Goal: Transaction & Acquisition: Purchase product/service

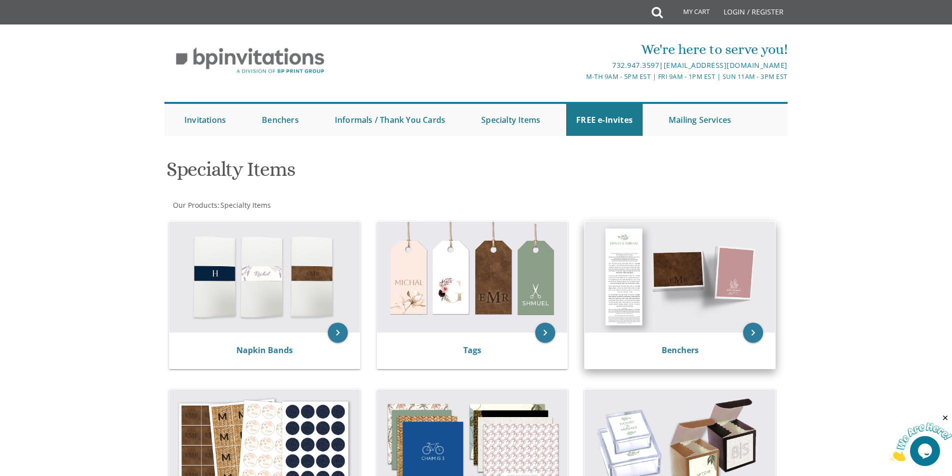
click at [719, 271] on img at bounding box center [679, 277] width 190 height 111
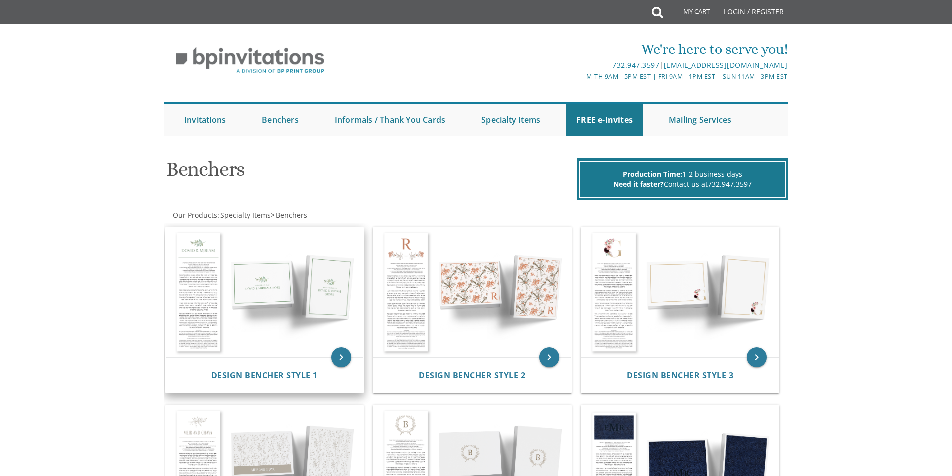
click at [245, 335] on img at bounding box center [265, 292] width 198 height 130
click at [208, 297] on img at bounding box center [265, 292] width 198 height 130
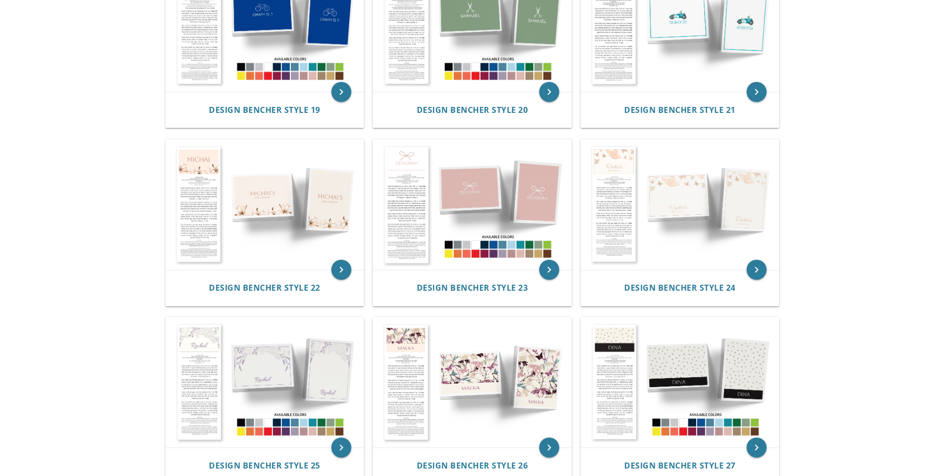
scroll to position [1499, 0]
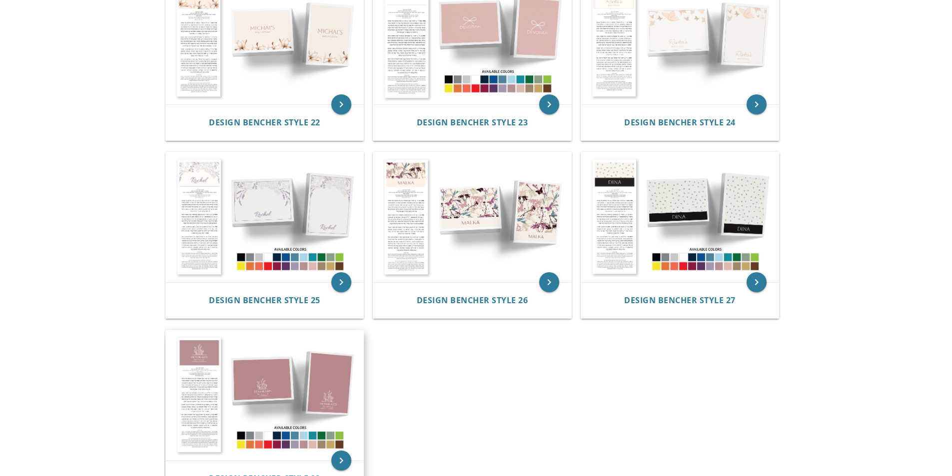
click at [223, 363] on img at bounding box center [265, 396] width 198 height 130
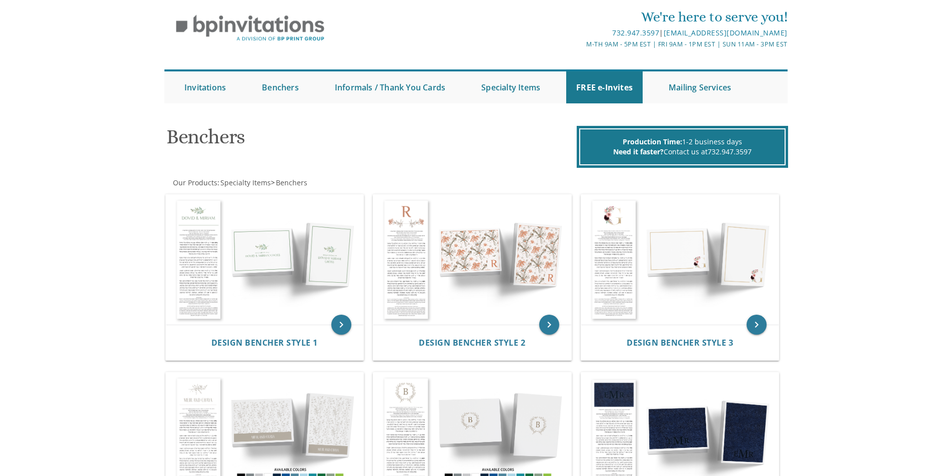
scroll to position [0, 0]
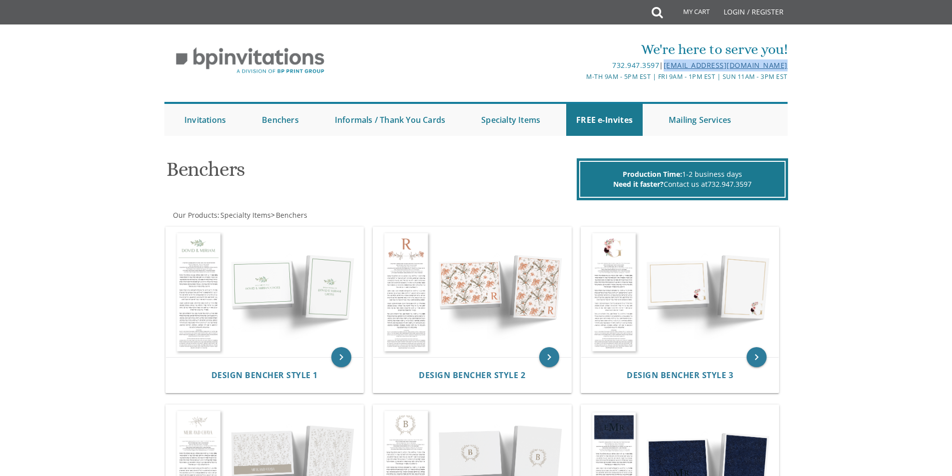
drag, startPoint x: 796, startPoint y: 65, endPoint x: 662, endPoint y: 68, distance: 133.9
click at [662, 68] on div "We're here to serve you! 732.947.3597 | invitations@bpprintgroup.com M-Th 9am -…" at bounding box center [476, 84] width 952 height 111
copy link "[EMAIL_ADDRESS][DOMAIN_NAME]"
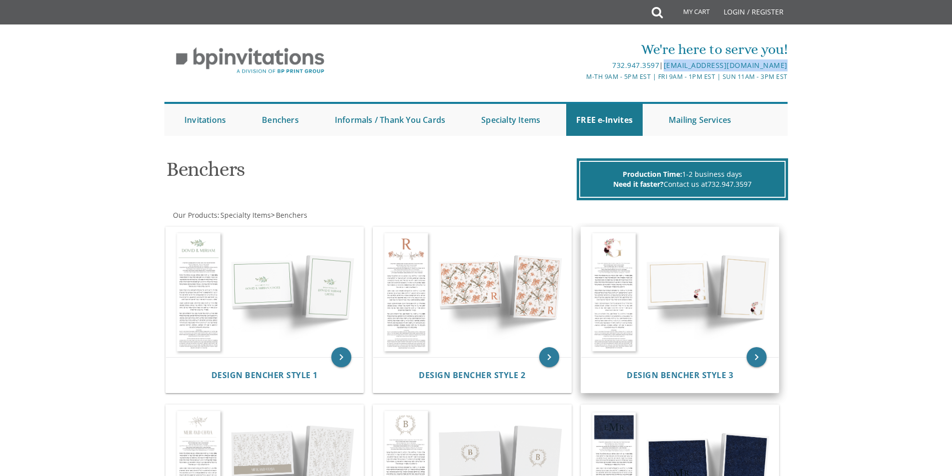
click at [606, 271] on img at bounding box center [680, 292] width 198 height 130
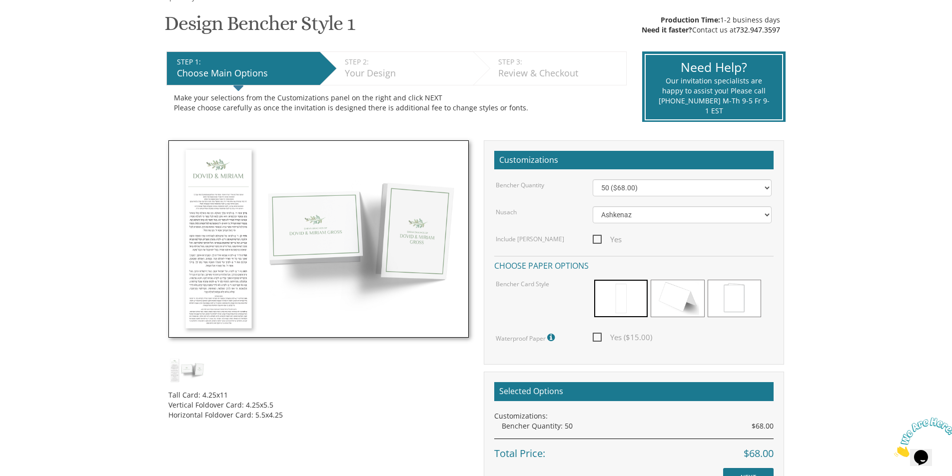
scroll to position [200, 0]
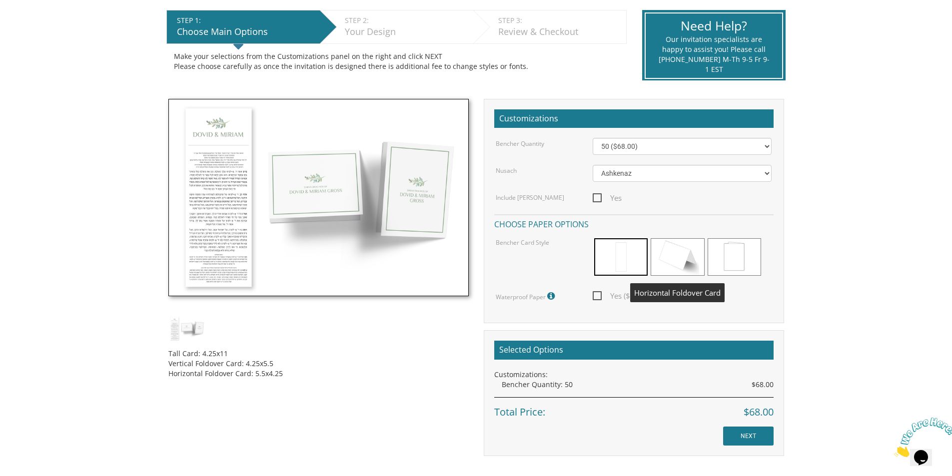
click at [673, 260] on span at bounding box center [676, 256] width 53 height 37
click at [730, 262] on span at bounding box center [733, 256] width 53 height 37
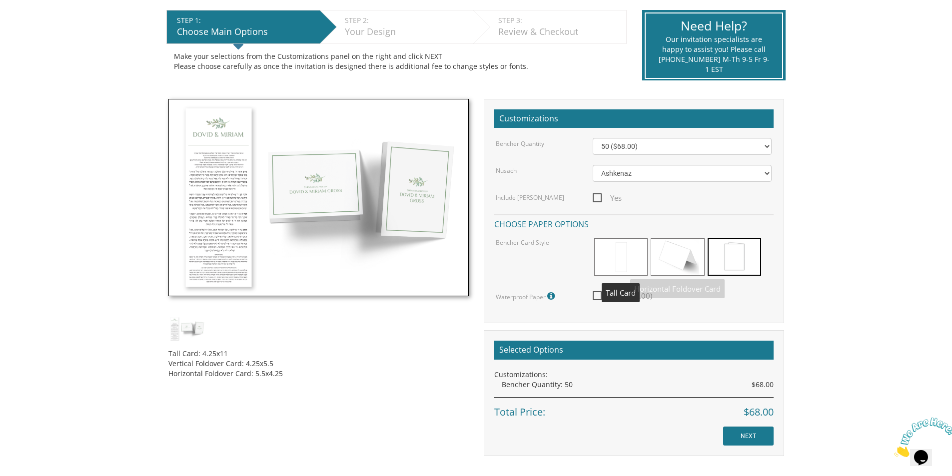
click at [613, 265] on span at bounding box center [620, 256] width 53 height 37
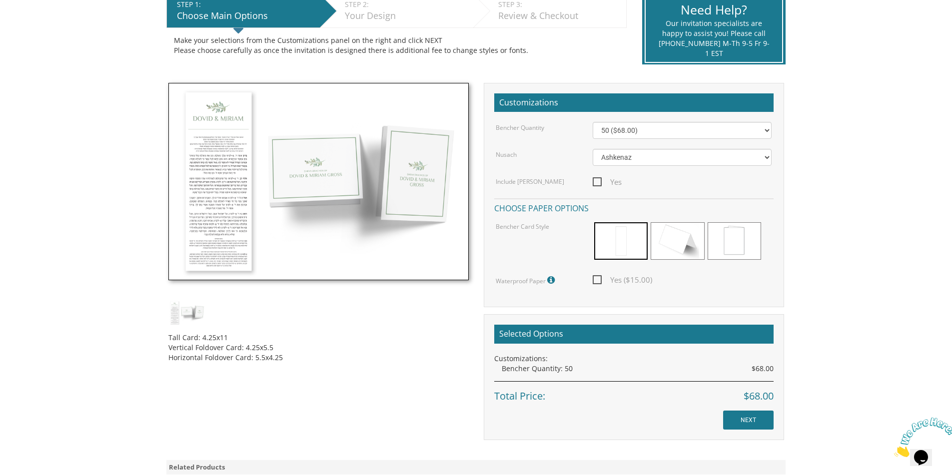
scroll to position [350, 0]
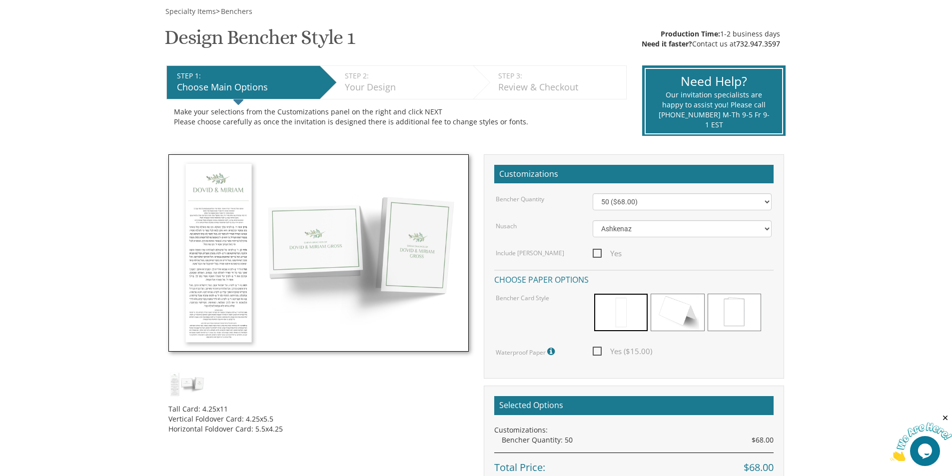
scroll to position [150, 0]
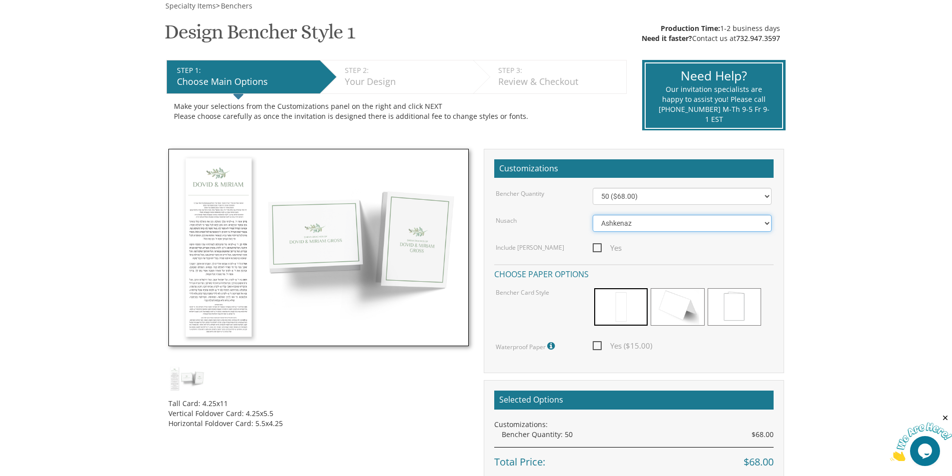
click at [670, 221] on select "Ashkenaz Edut Mizrach" at bounding box center [681, 223] width 179 height 17
click at [672, 223] on select "Ashkenaz Edut Mizrach" at bounding box center [681, 223] width 179 height 17
click at [614, 316] on span at bounding box center [620, 306] width 53 height 37
click at [592, 345] on span "Yes ($15.00)" at bounding box center [621, 346] width 59 height 12
click at [592, 345] on input "Yes ($15.00)" at bounding box center [595, 345] width 6 height 6
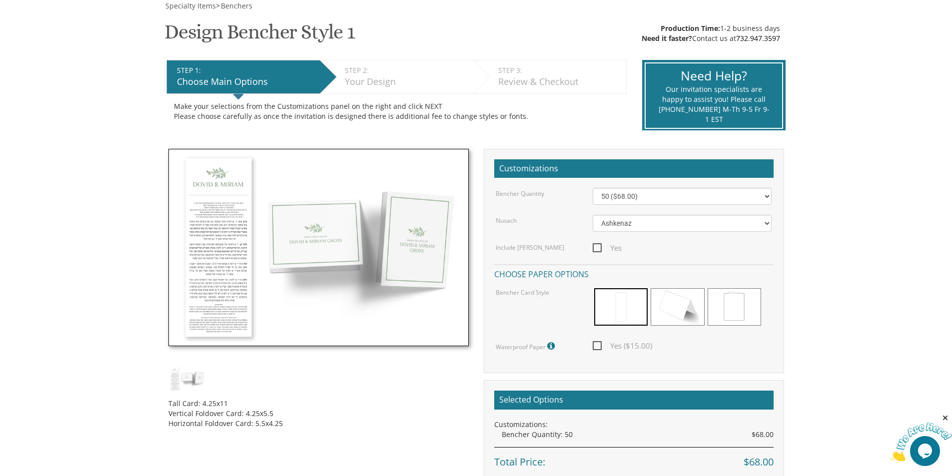
checkbox input "true"
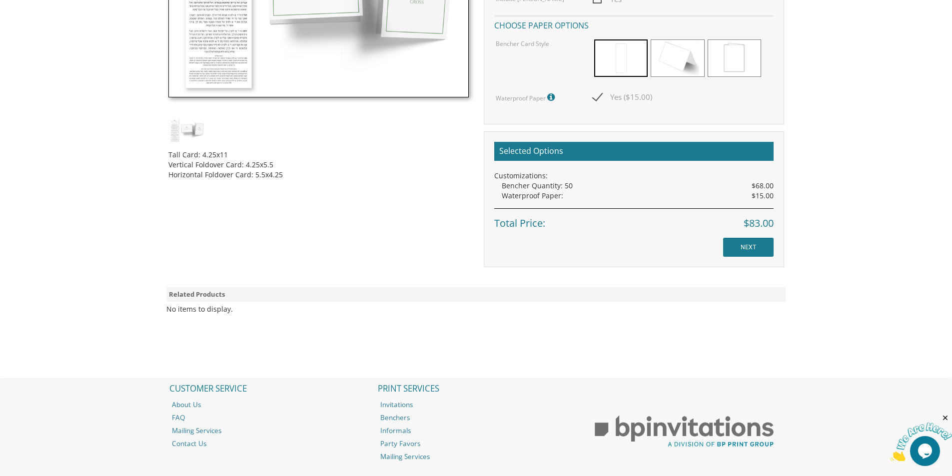
scroll to position [400, 0]
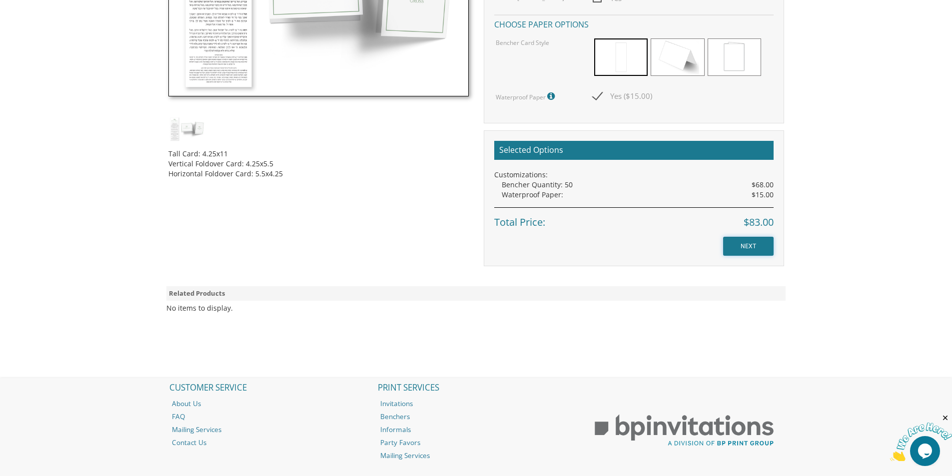
click at [743, 248] on input "NEXT" at bounding box center [748, 246] width 50 height 19
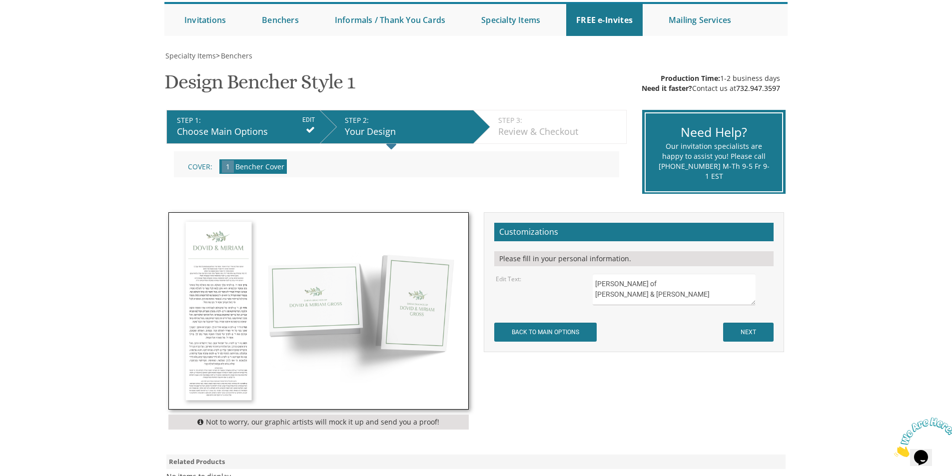
scroll to position [150, 0]
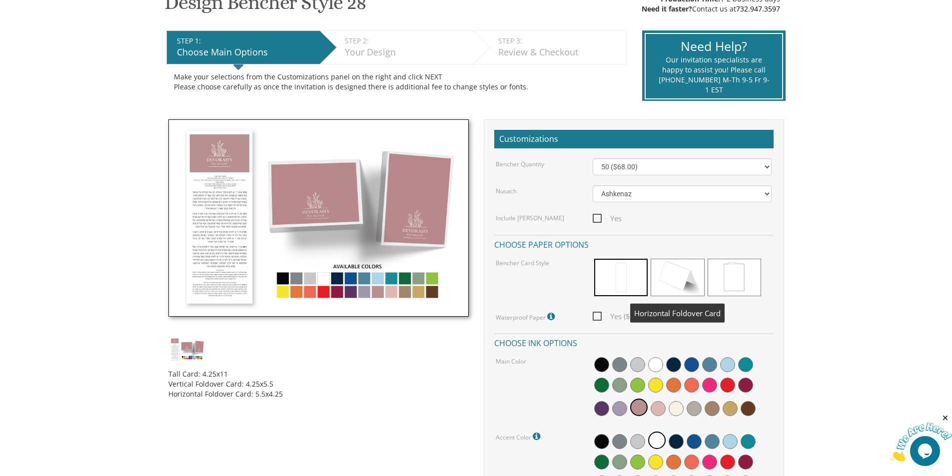
scroll to position [200, 0]
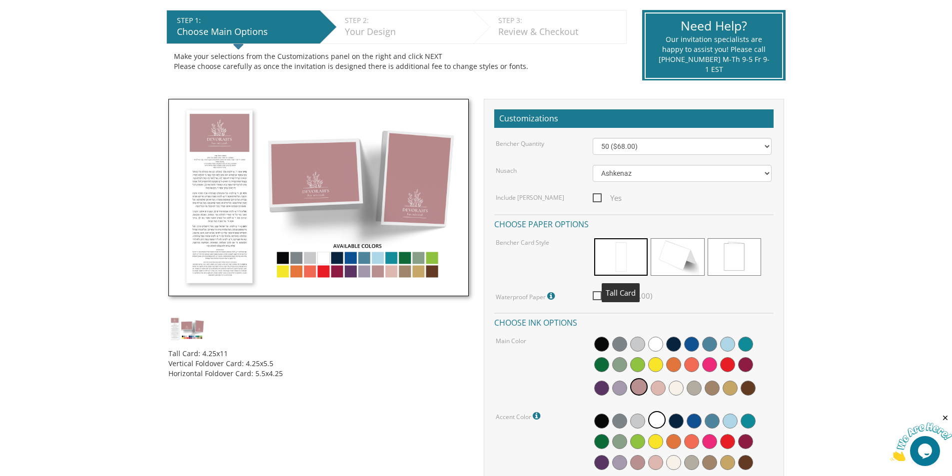
click at [622, 265] on span at bounding box center [620, 256] width 53 height 37
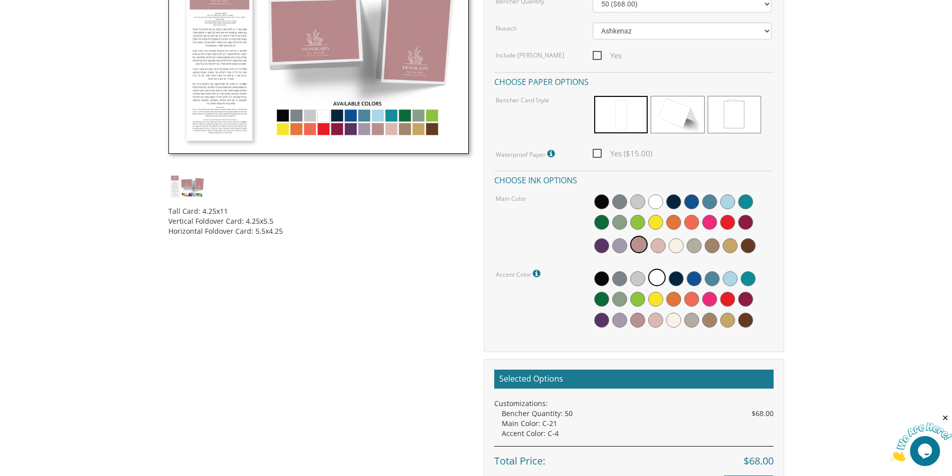
scroll to position [500, 0]
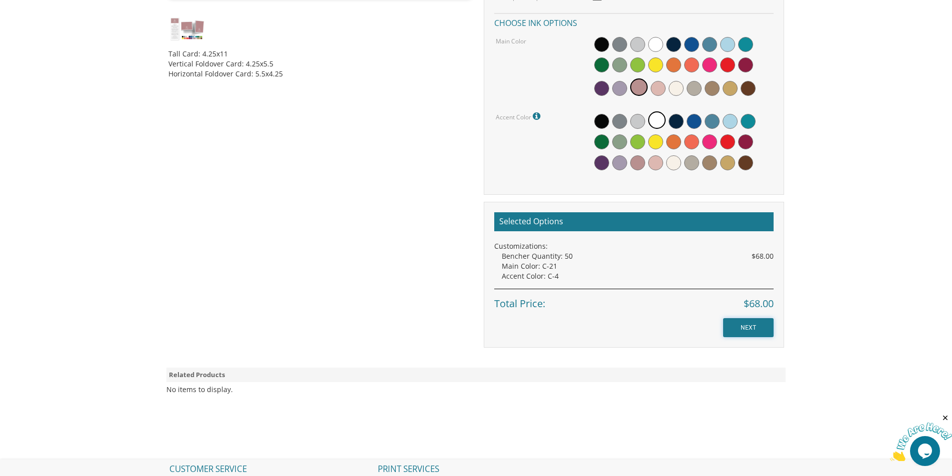
click at [759, 321] on input "NEXT" at bounding box center [748, 327] width 50 height 19
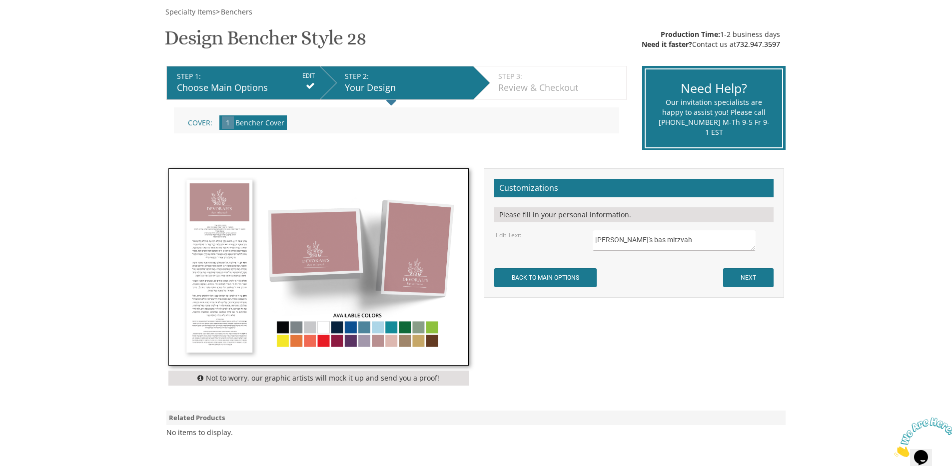
scroll to position [150, 0]
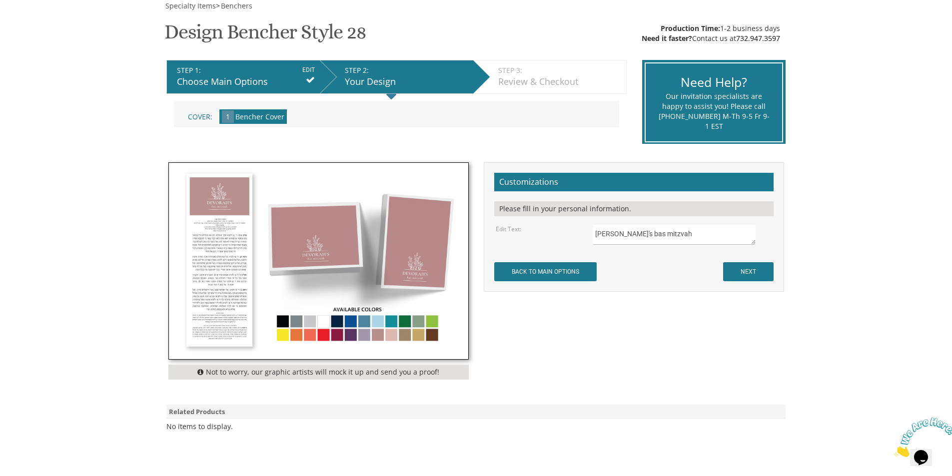
drag, startPoint x: 690, startPoint y: 228, endPoint x: 686, endPoint y: 235, distance: 8.3
click at [690, 228] on textarea "Devorah's bas mitzvah" at bounding box center [673, 234] width 162 height 21
click at [685, 236] on textarea "Devorah's bas mitzvah" at bounding box center [673, 234] width 162 height 21
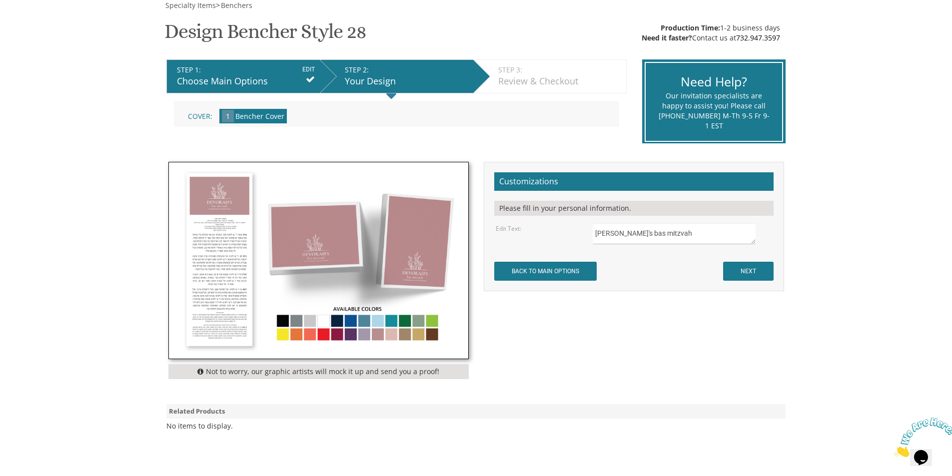
scroll to position [0, 0]
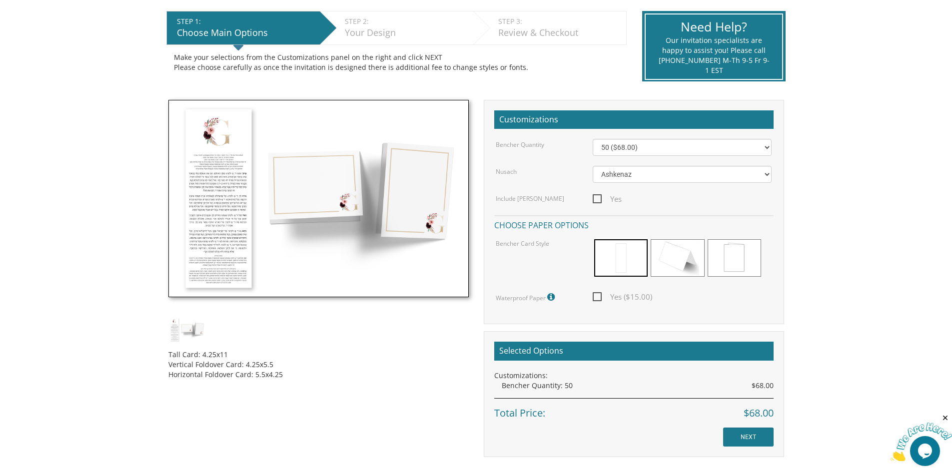
scroll to position [200, 0]
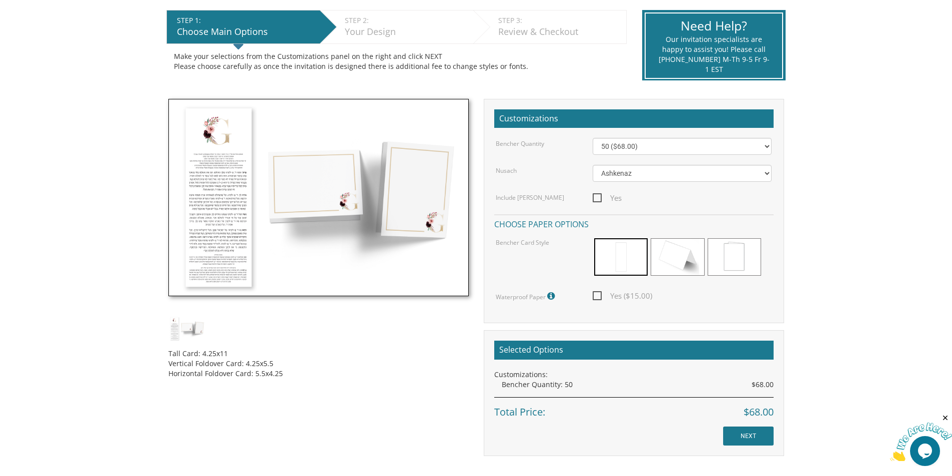
click at [599, 293] on span "Yes ($15.00)" at bounding box center [621, 296] width 59 height 12
click at [599, 293] on input "Yes ($15.00)" at bounding box center [595, 295] width 6 height 6
checkbox input "true"
click at [747, 449] on input "NEXT" at bounding box center [748, 446] width 50 height 19
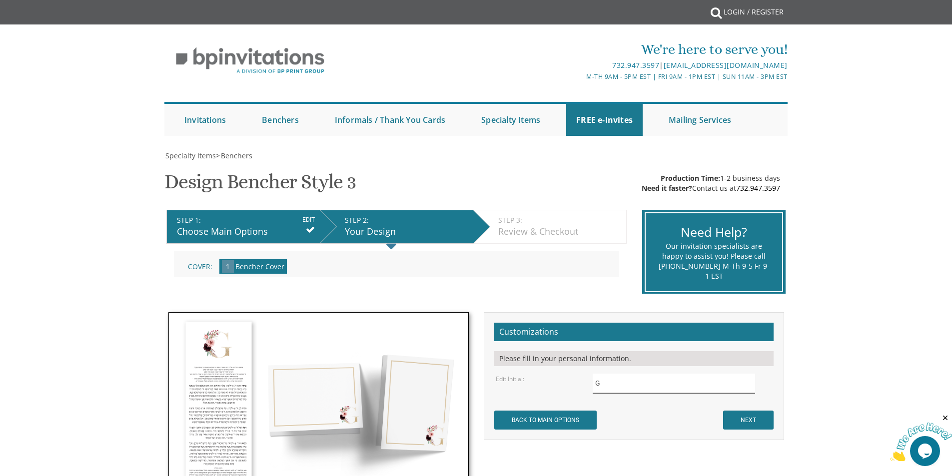
click at [611, 388] on input "G" at bounding box center [673, 383] width 162 height 19
drag, startPoint x: 605, startPoint y: 384, endPoint x: 588, endPoint y: 384, distance: 16.5
click at [588, 384] on div "G" at bounding box center [682, 383] width 194 height 19
type input "L"
click at [747, 423] on input "NEXT" at bounding box center [748, 420] width 50 height 19
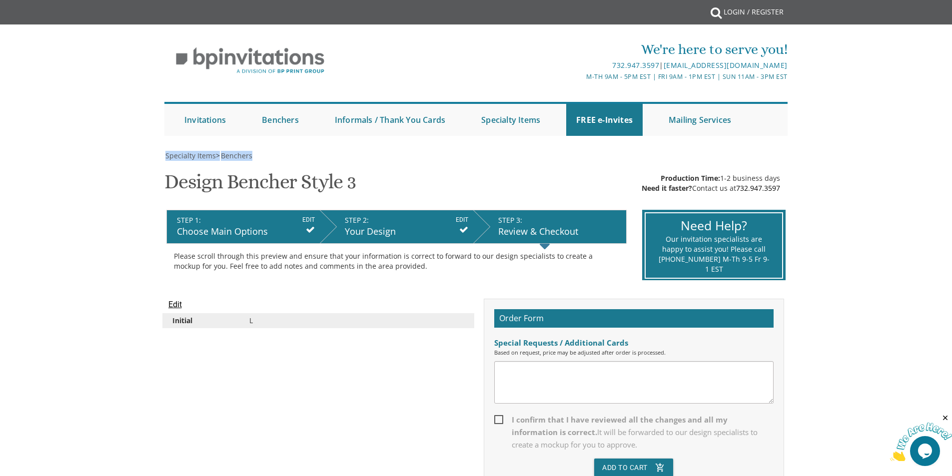
drag, startPoint x: 259, startPoint y: 156, endPoint x: 147, endPoint y: 156, distance: 111.9
click at [181, 154] on span "Specialty Items" at bounding box center [190, 155] width 50 height 9
click at [240, 156] on span "Benchers" at bounding box center [236, 155] width 31 height 9
